Goal: Information Seeking & Learning: Learn about a topic

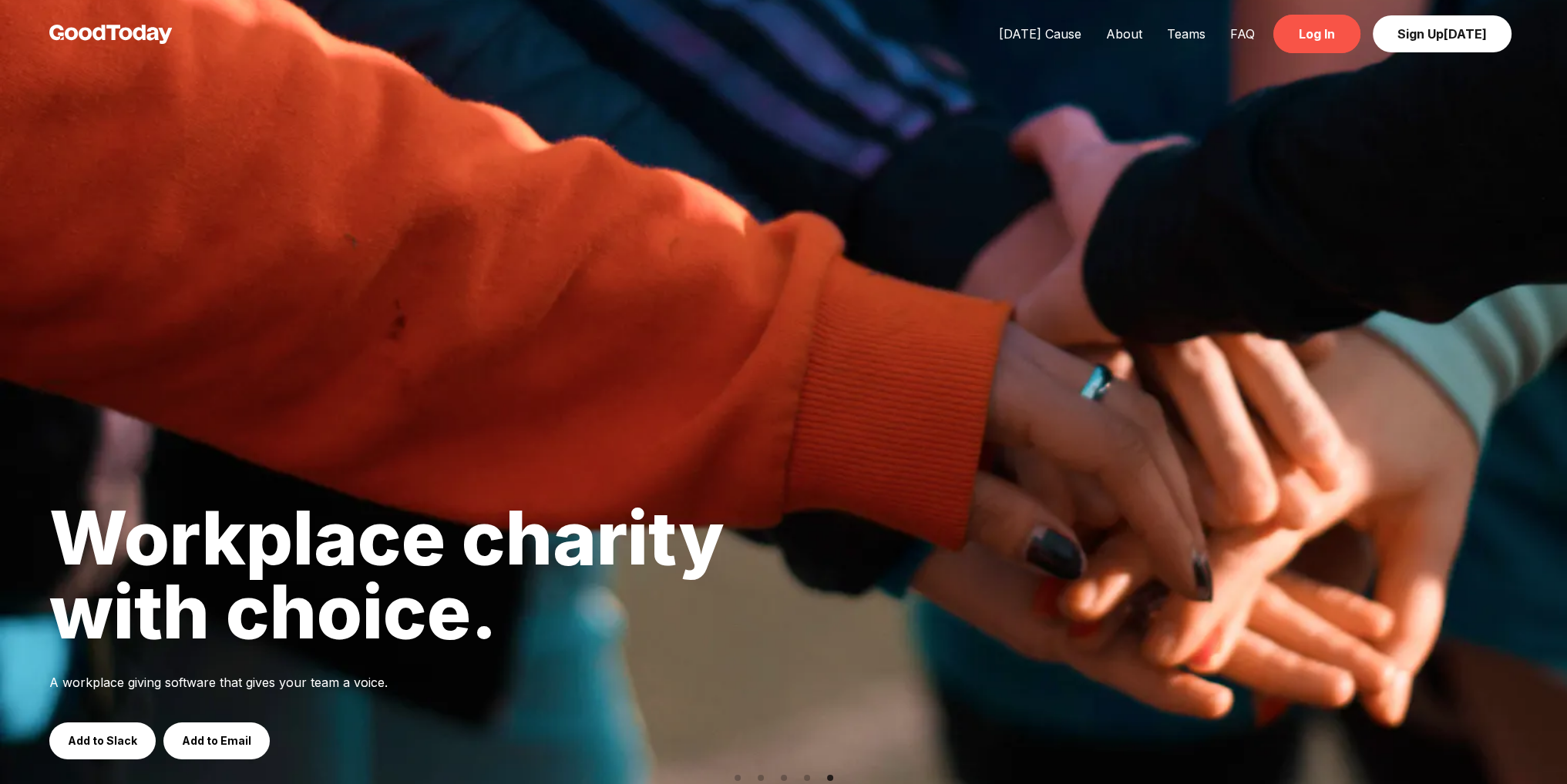
click at [1310, 42] on link "Log In" at bounding box center [1316, 33] width 87 height 38
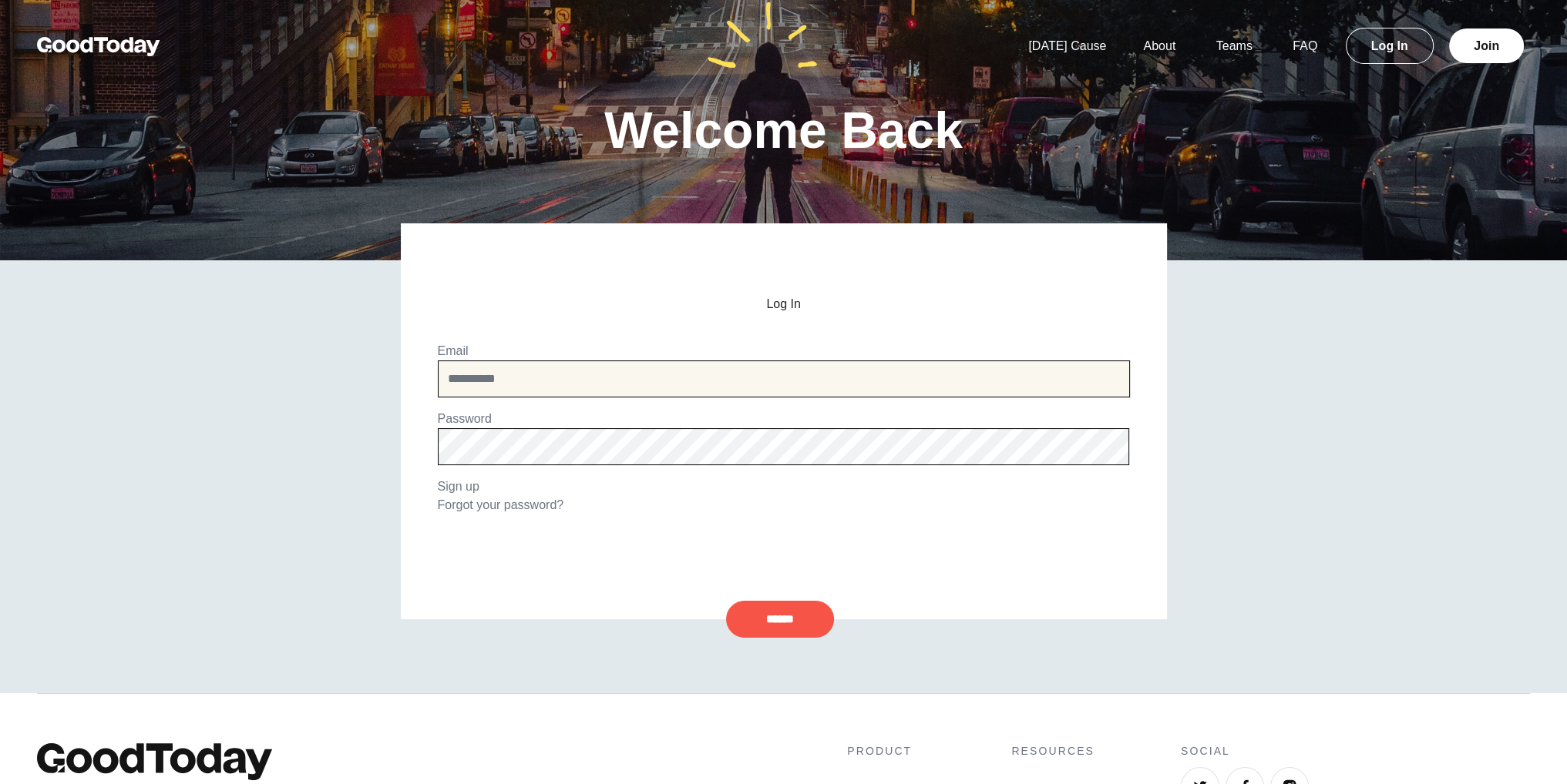
click at [869, 391] on input "email" at bounding box center [784, 379] width 692 height 37
click at [749, 376] on input "email" at bounding box center [784, 379] width 692 height 37
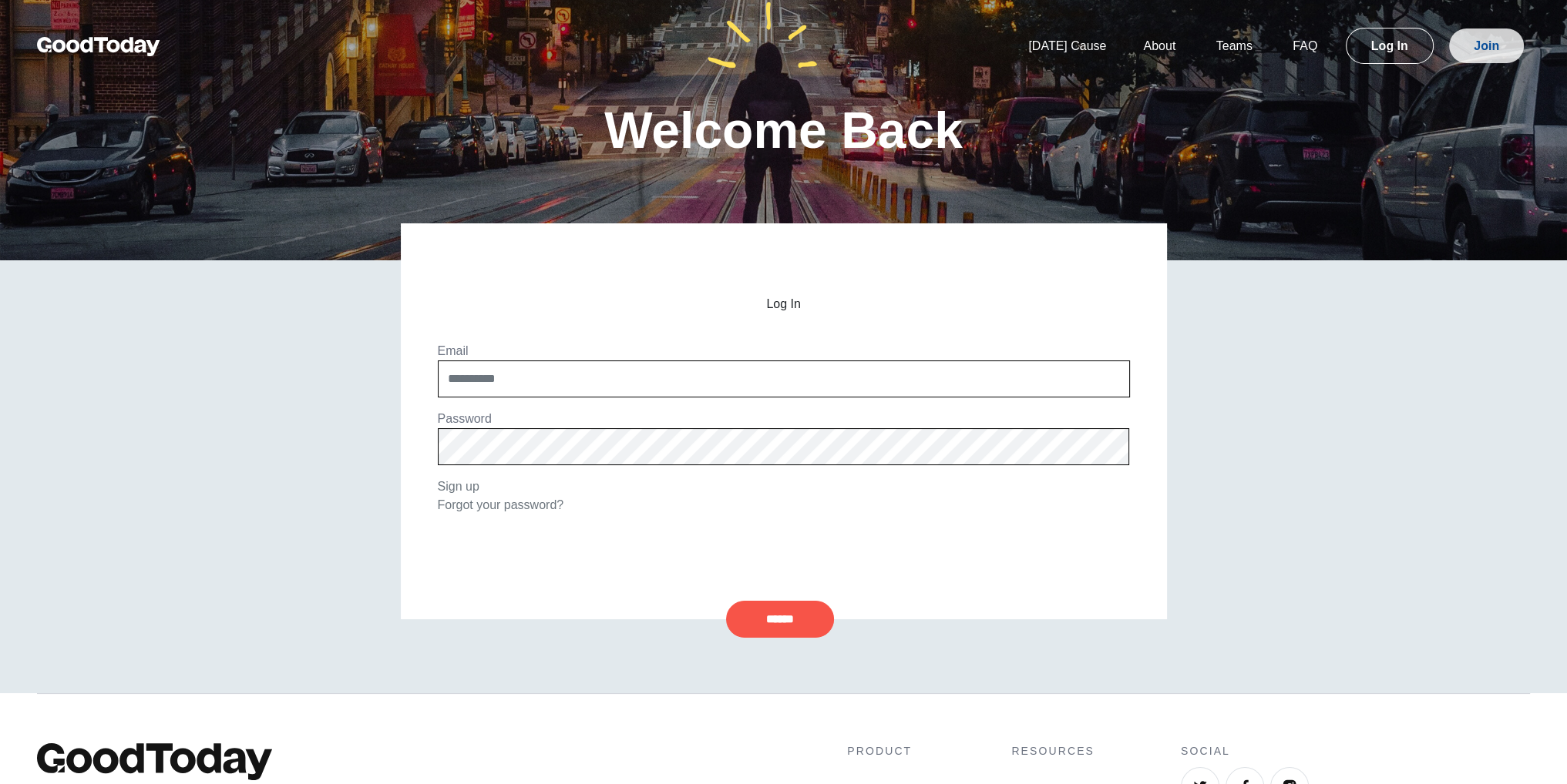
click at [1489, 49] on link "Join" at bounding box center [1486, 45] width 74 height 34
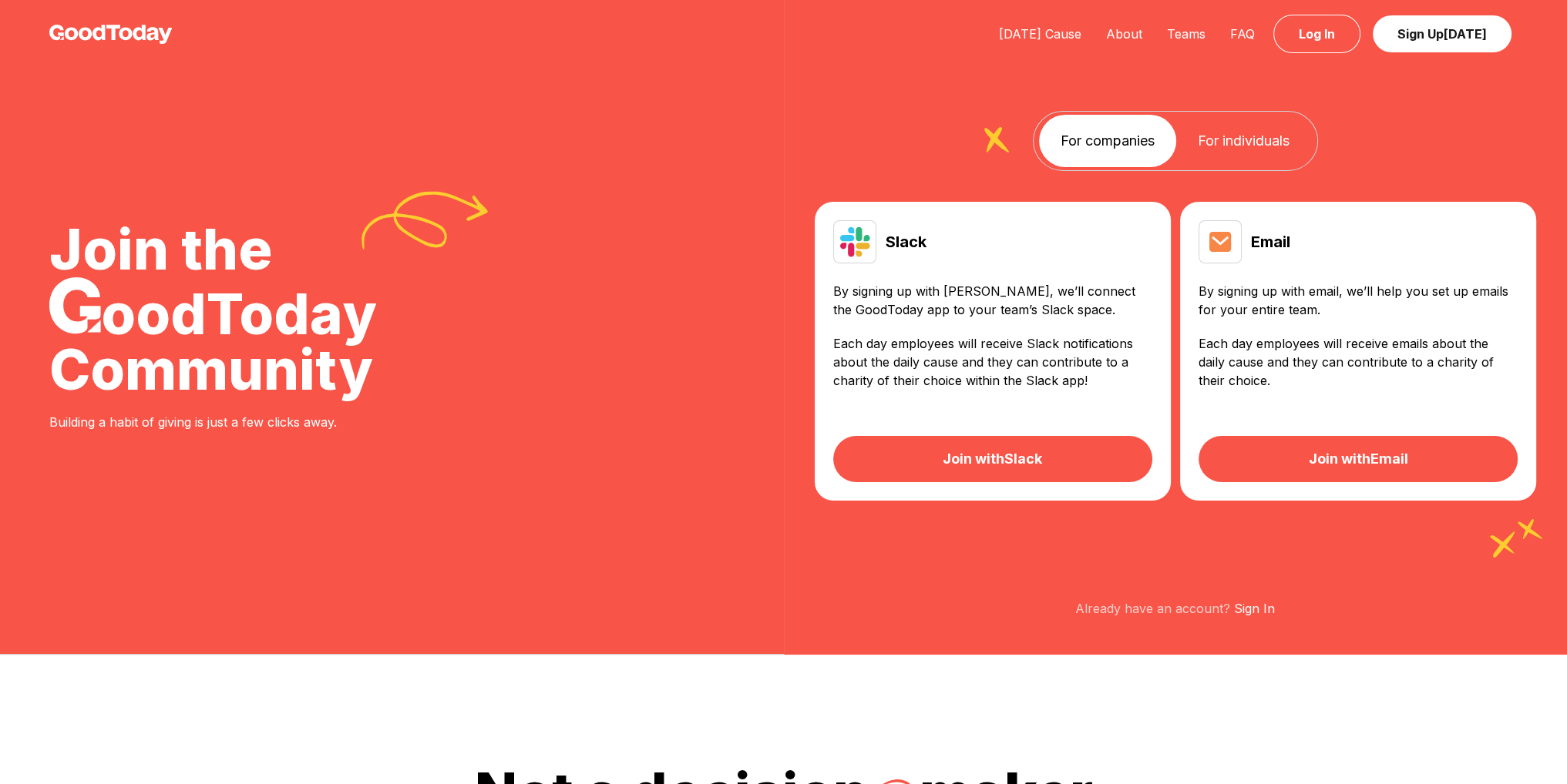
click at [1260, 143] on link "For individuals" at bounding box center [1244, 141] width 135 height 53
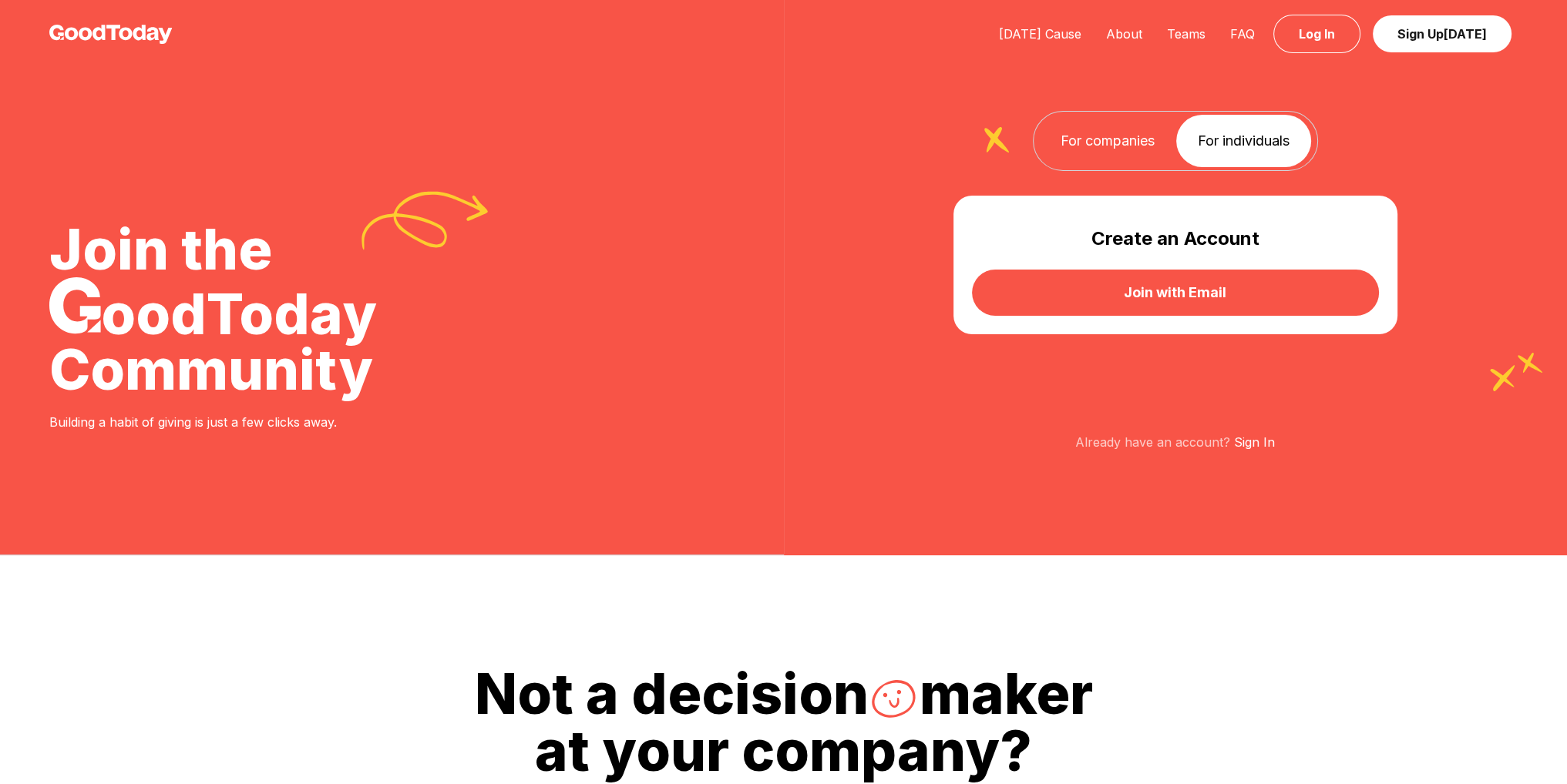
click at [1075, 143] on link "For companies" at bounding box center [1108, 141] width 137 height 53
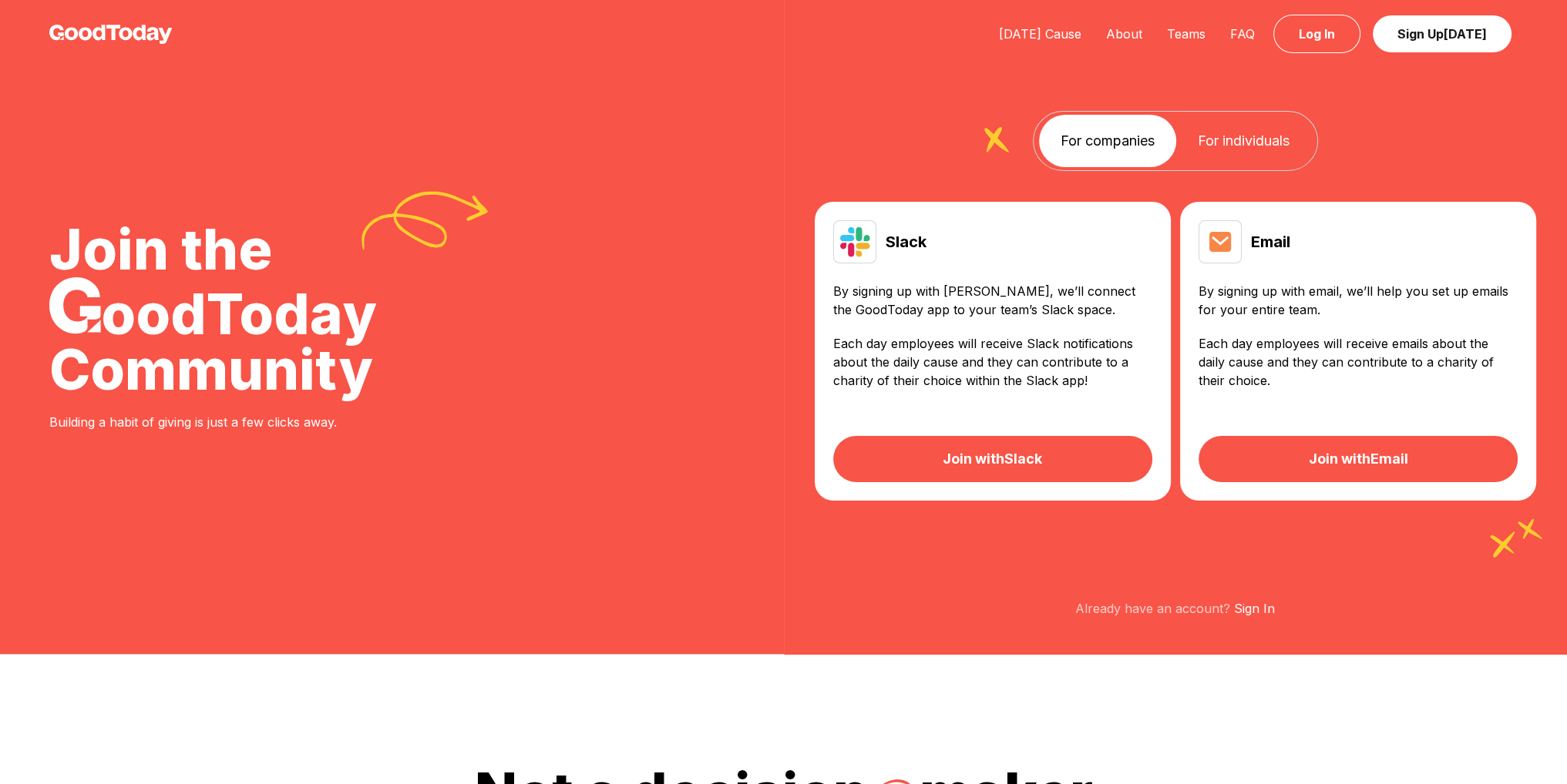
click at [1249, 142] on link "For individuals" at bounding box center [1244, 141] width 135 height 53
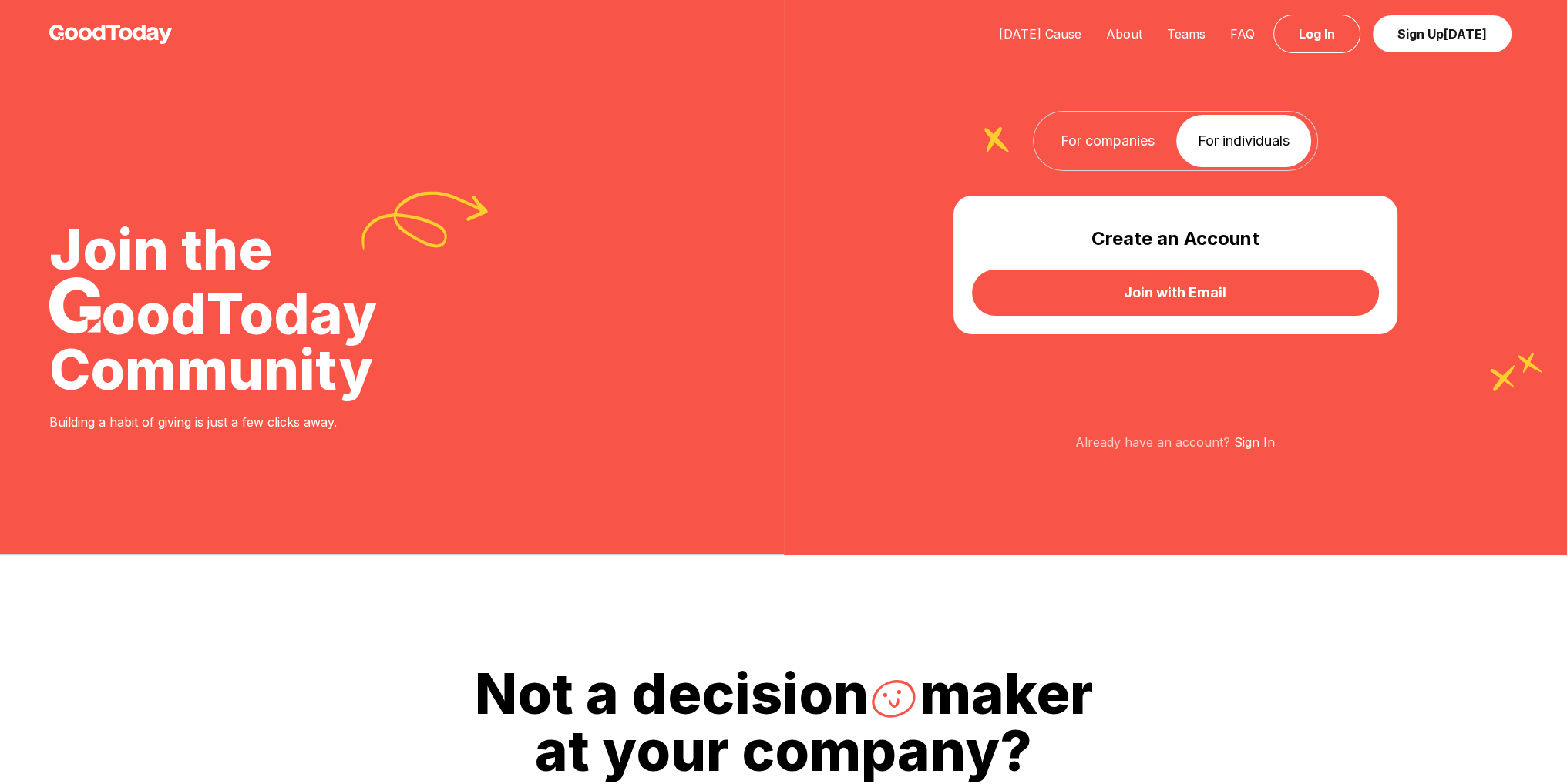
click at [1131, 287] on link "Join with Email" at bounding box center [1174, 292] width 406 height 46
click at [1068, 139] on link "For companies" at bounding box center [1108, 141] width 137 height 53
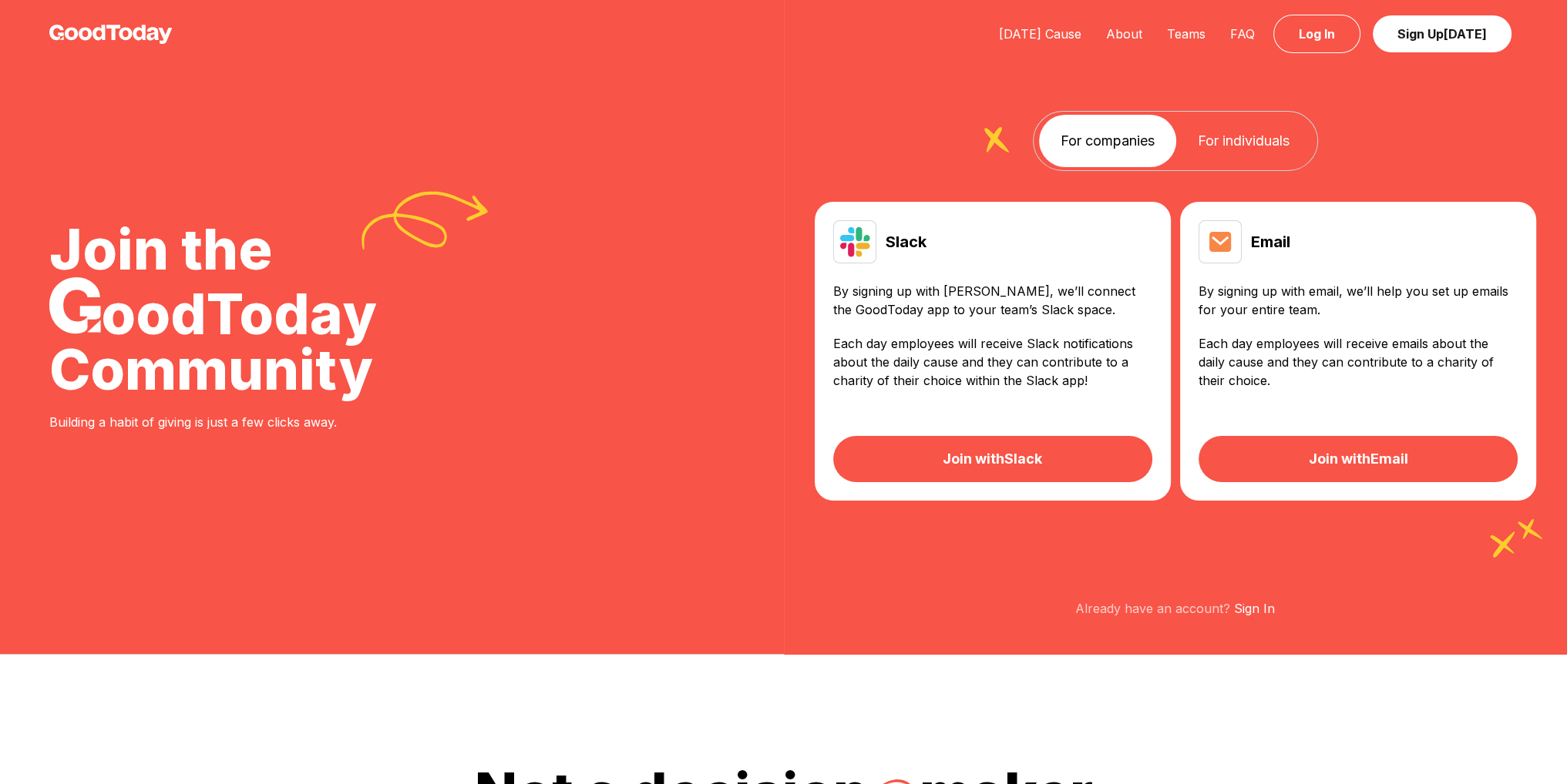
click at [1053, 456] on link "Join with Slack" at bounding box center [993, 458] width 319 height 46
click at [1331, 460] on link "Join with Email" at bounding box center [1358, 458] width 319 height 46
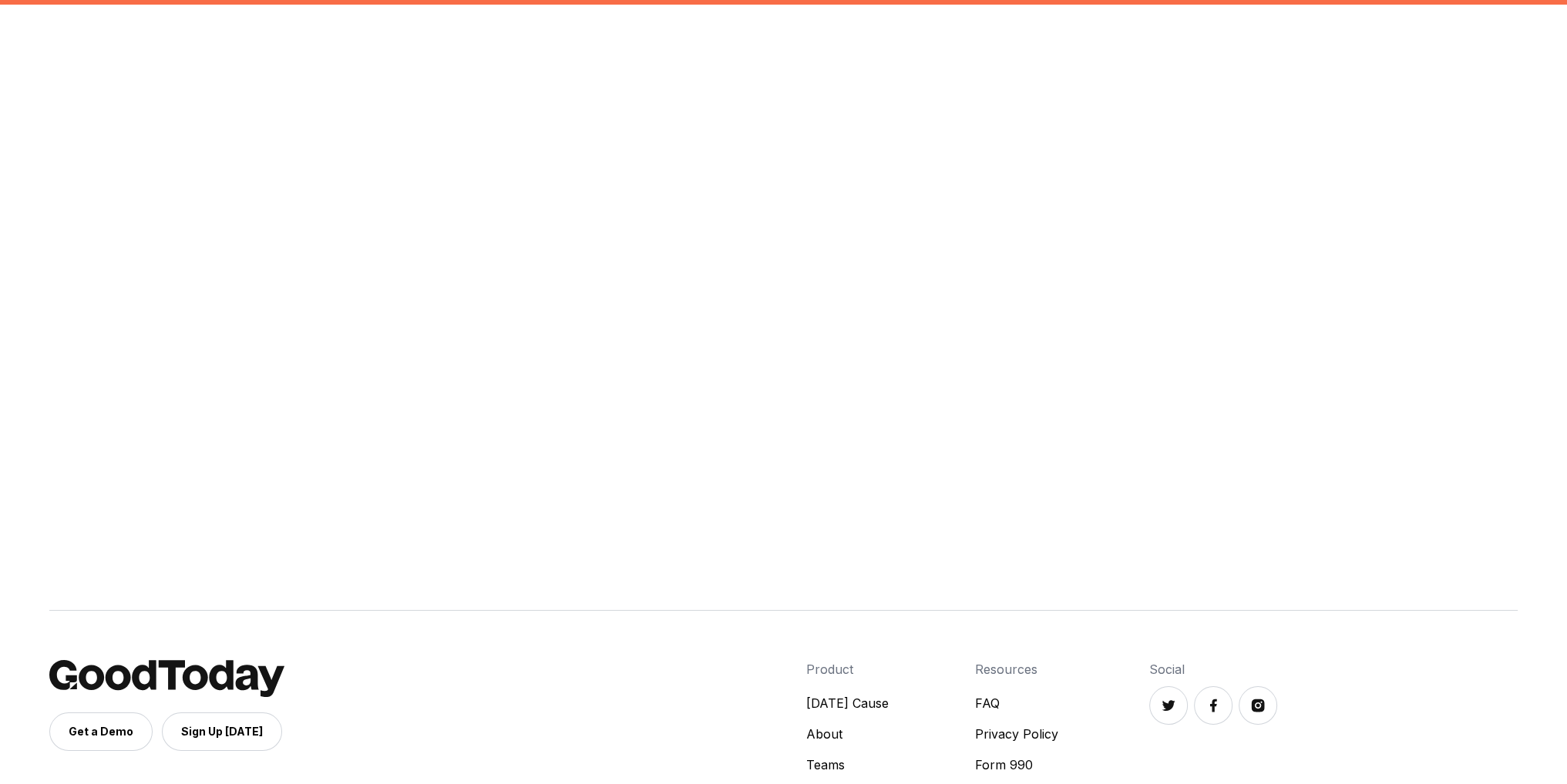
scroll to position [308, 0]
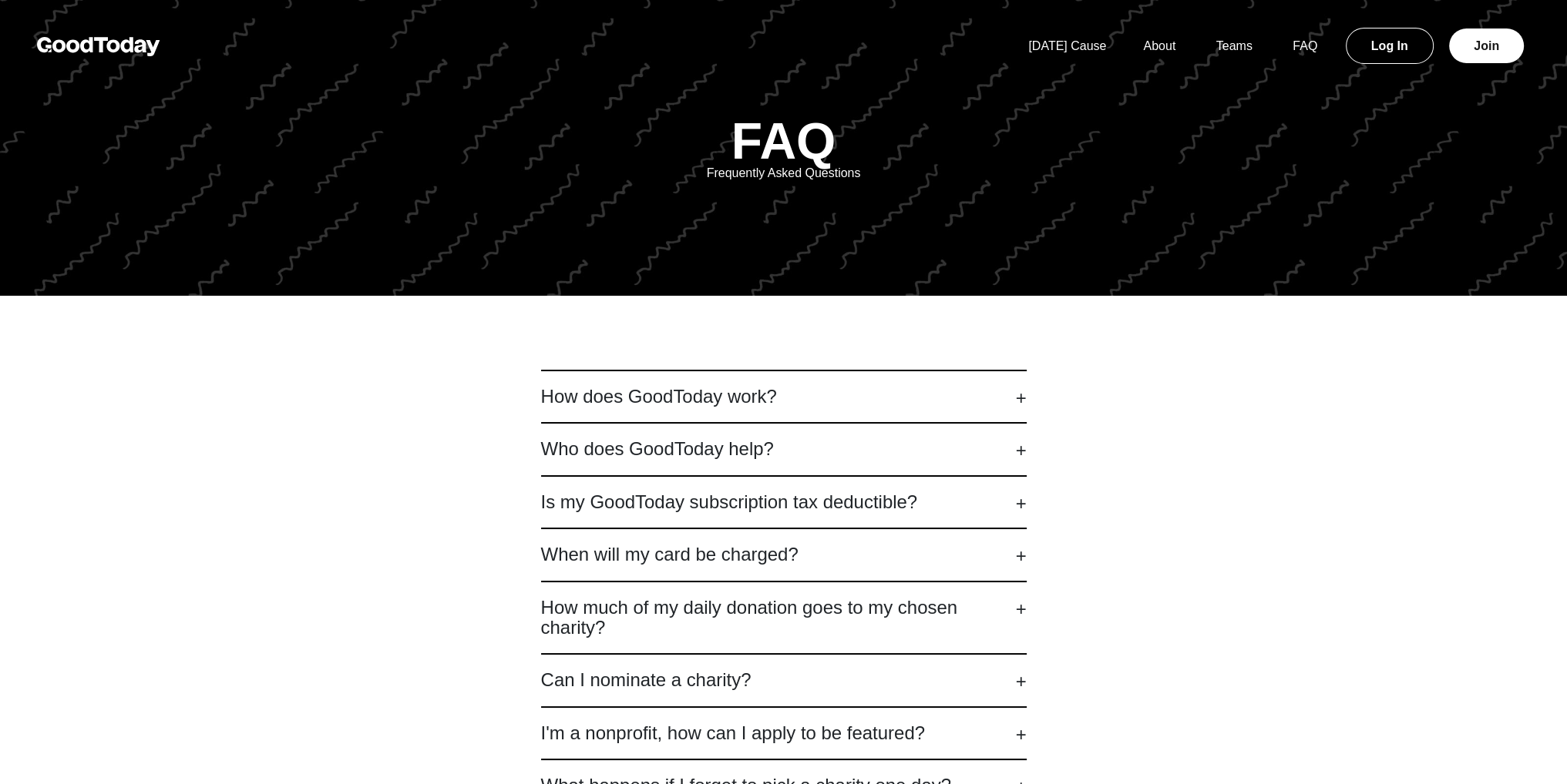
click at [769, 624] on h2 "How much of my daily donation goes to my chosen charity?" at bounding box center [784, 619] width 486 height 41
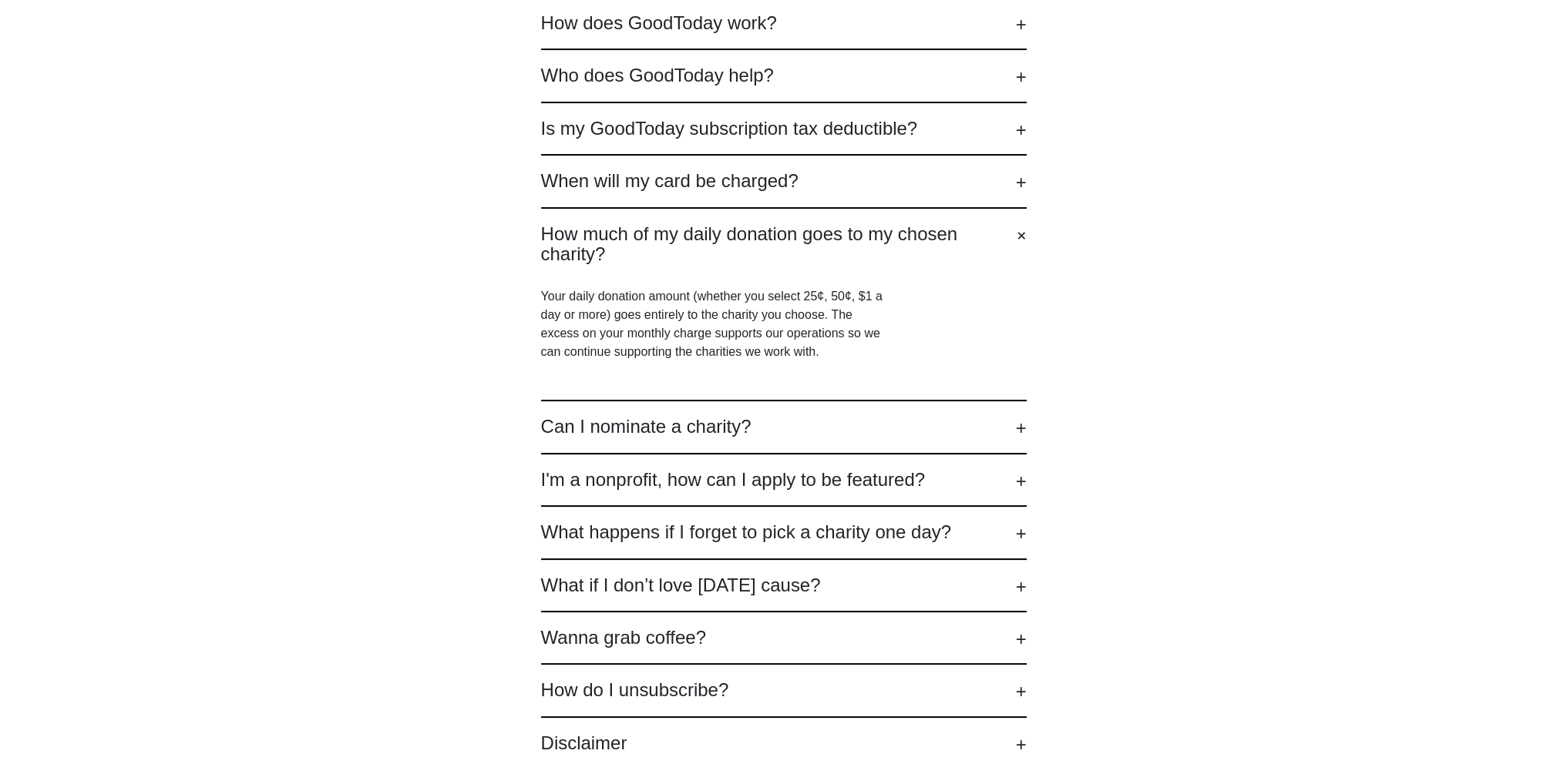
scroll to position [385, 0]
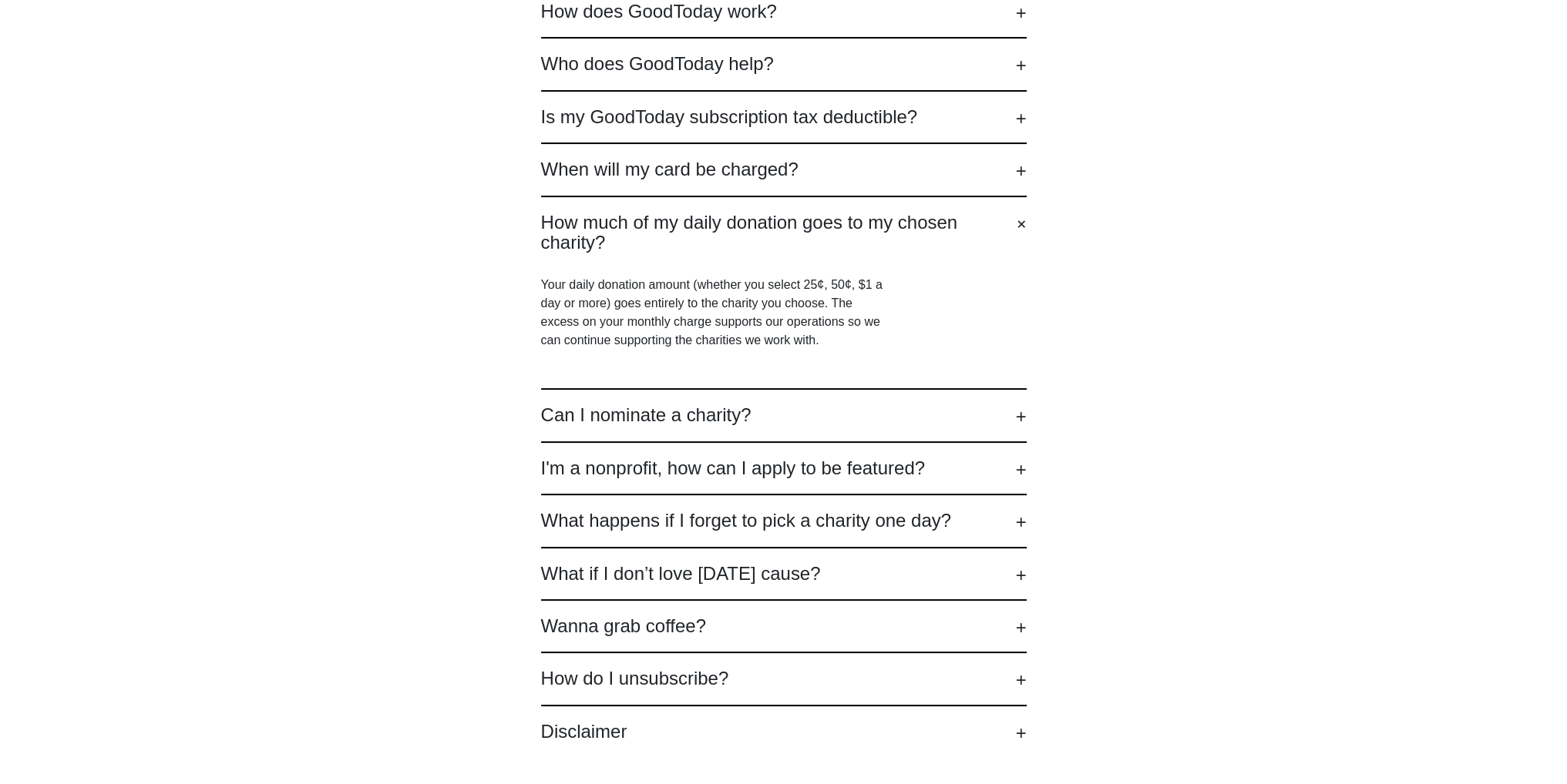
click at [798, 398] on div "Can I nominate a charity? Please do! We love receiving your suggestions on caus…" at bounding box center [784, 415] width 486 height 53
click at [793, 410] on h2 "Can I nominate a charity?" at bounding box center [784, 415] width 486 height 20
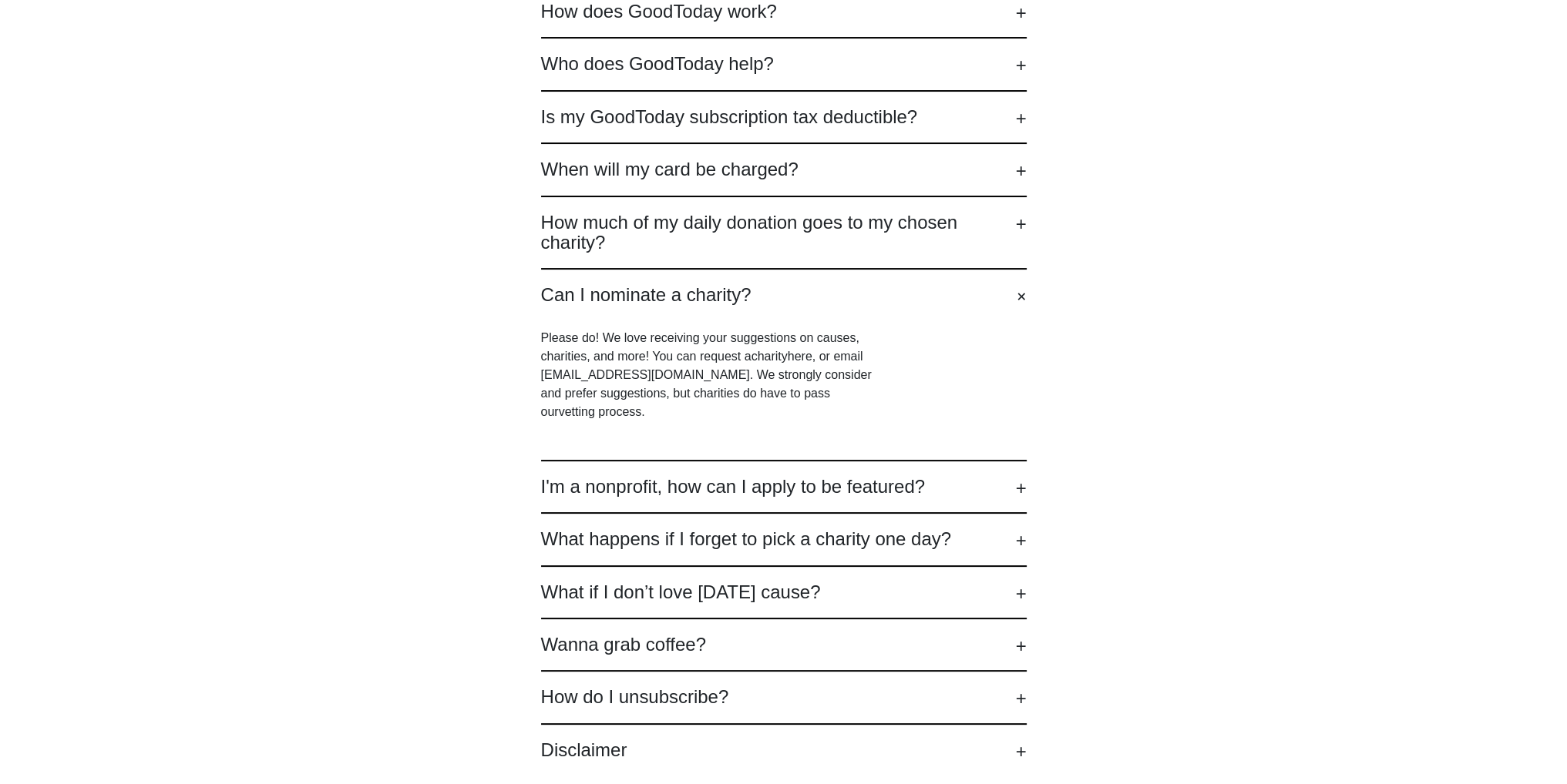
click at [651, 372] on p "Please do! We love receiving your suggestions on causes, charities, and more! Y…" at bounding box center [714, 375] width 347 height 92
drag, startPoint x: 649, startPoint y: 374, endPoint x: 533, endPoint y: 379, distance: 116.1
click at [533, 379] on div "How does GoodToday work? GoodToday is a subscription charity program for compan…" at bounding box center [784, 380] width 1567 height 939
copy p "[EMAIL_ADDRESS][DOMAIN_NAME]"
